Goal: Register for event/course

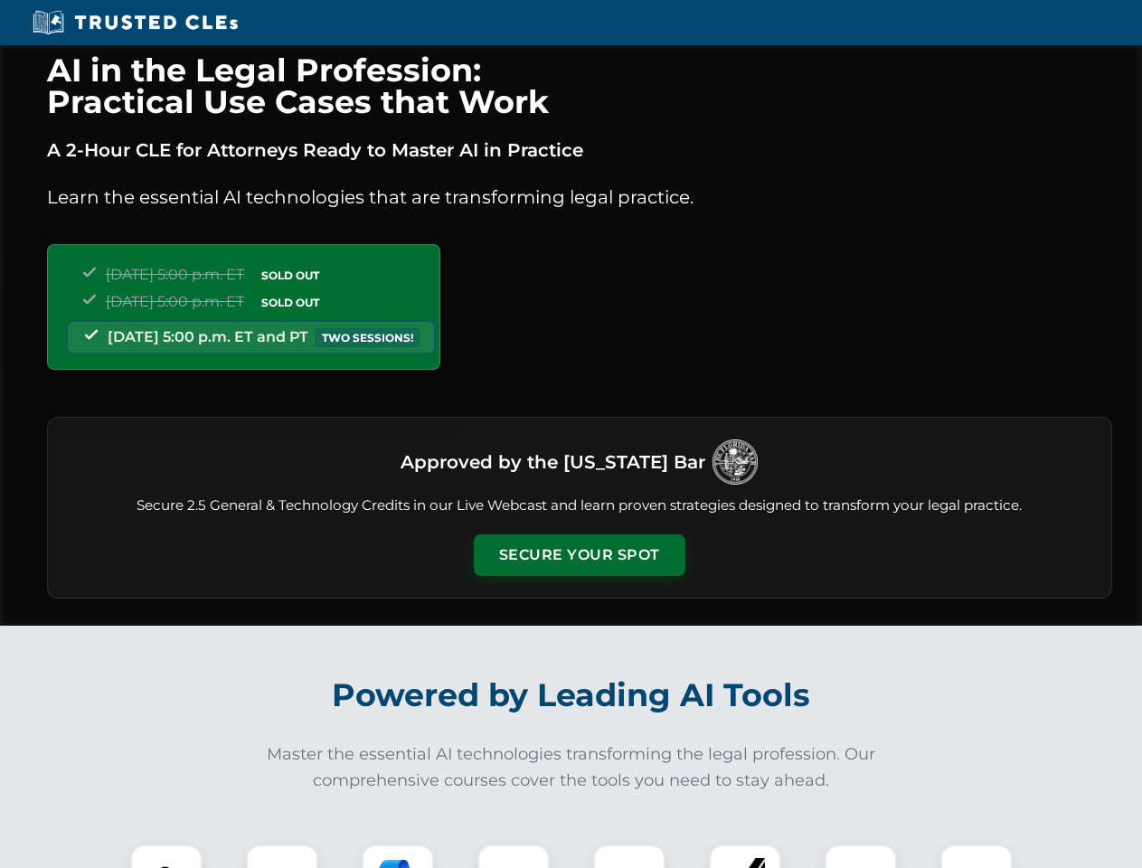
click at [579, 555] on button "Secure Your Spot" at bounding box center [580, 555] width 212 height 42
click at [166, 856] on img at bounding box center [166, 880] width 52 height 52
